Goal: Find specific page/section: Find specific page/section

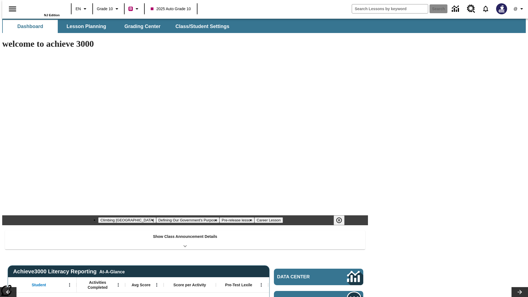
type input "-1"
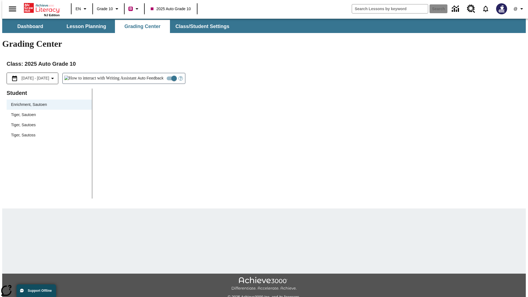
click at [47, 112] on span "Tiger, Sautoen" at bounding box center [49, 115] width 76 height 6
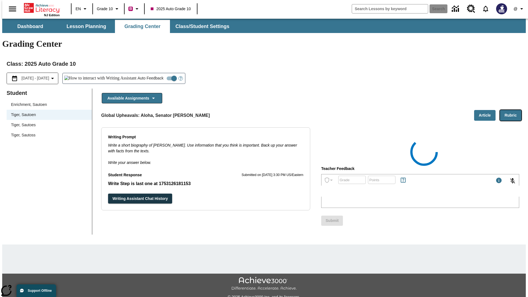
click at [513, 110] on button "Rubric" at bounding box center [510, 115] width 21 height 11
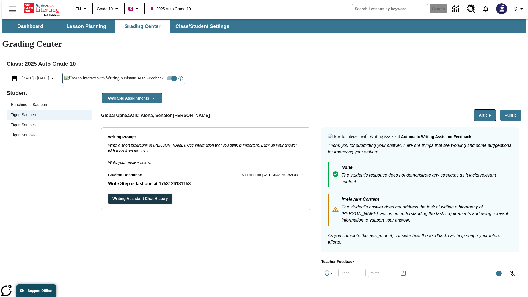
click at [487, 110] on button "Article" at bounding box center [484, 115] width 21 height 11
